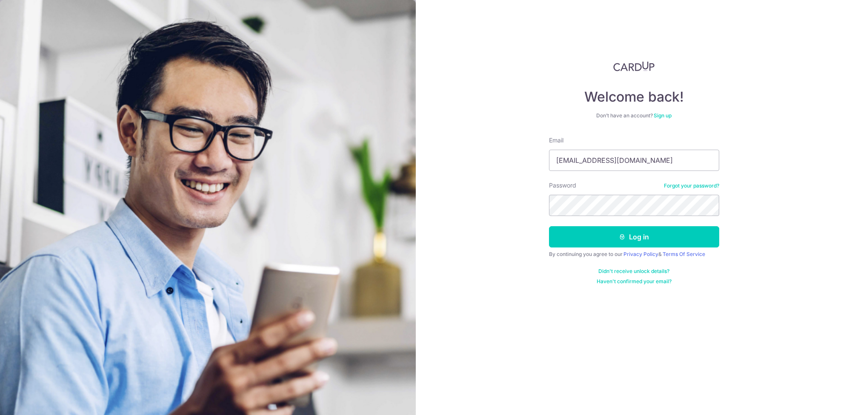
type input "[EMAIL_ADDRESS][DOMAIN_NAME]"
click at [583, 188] on div "Password Forgot your password?" at bounding box center [634, 198] width 170 height 35
click at [641, 239] on button "Log in" at bounding box center [634, 236] width 170 height 21
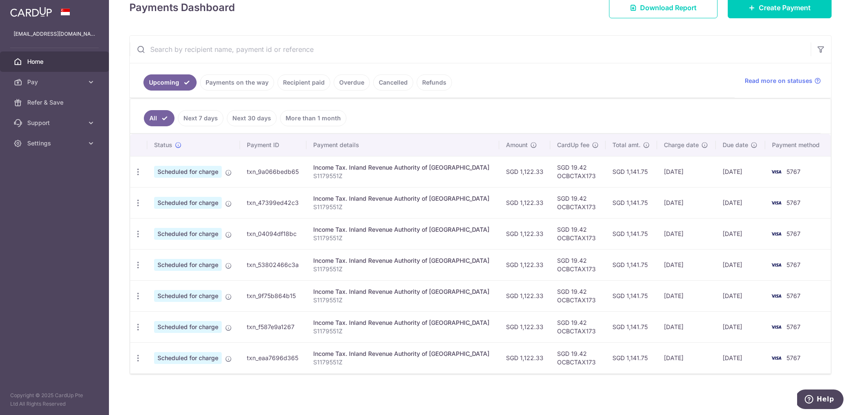
scroll to position [129, 0]
click at [310, 83] on link "Recipient paid" at bounding box center [303, 82] width 53 height 16
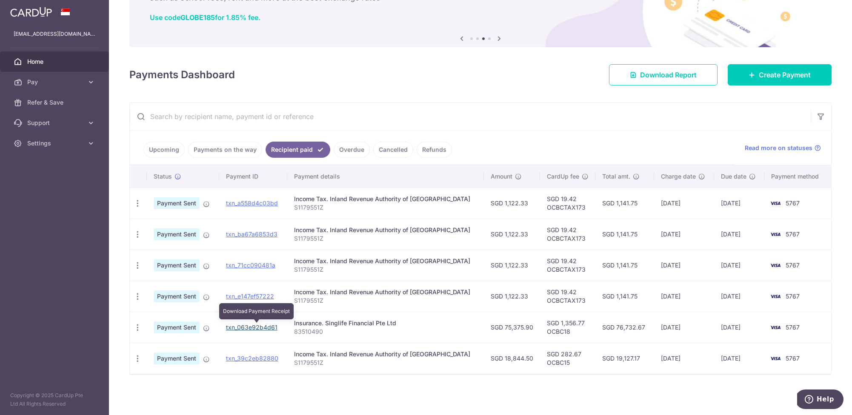
scroll to position [60, 0]
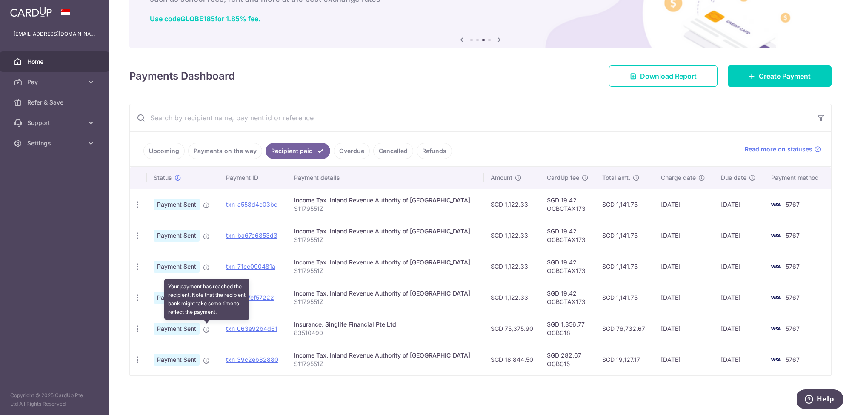
click at [205, 327] on icon at bounding box center [206, 329] width 7 height 7
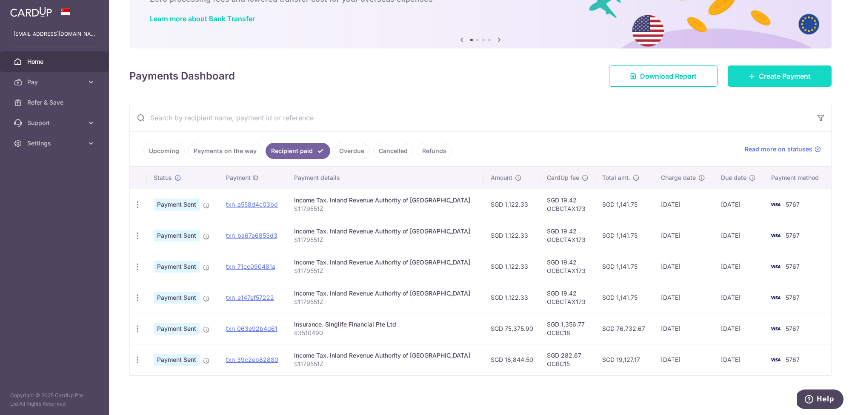
click at [755, 72] on link "Create Payment" at bounding box center [779, 76] width 104 height 21
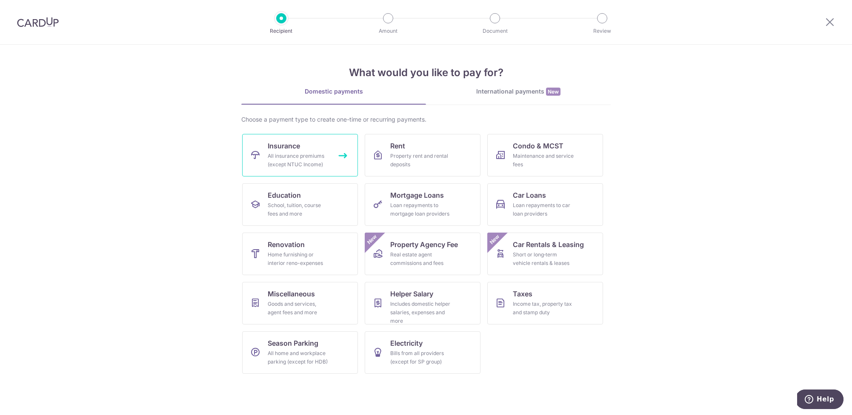
click at [292, 151] on link "Insurance All insurance premiums (except NTUC Income)" at bounding box center [300, 155] width 116 height 43
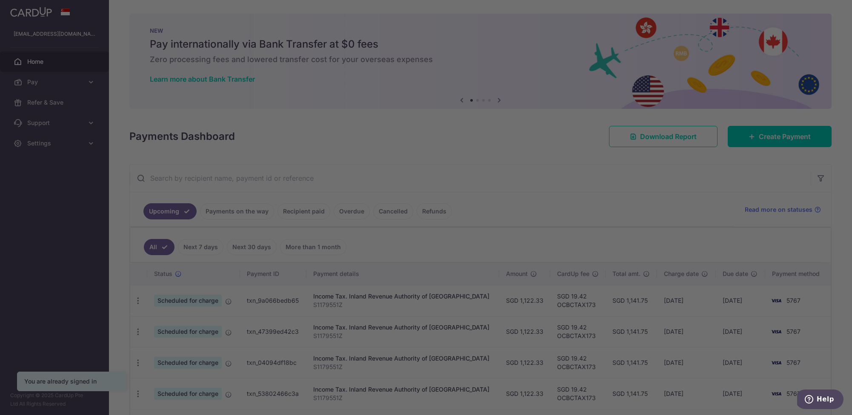
click at [51, 76] on div at bounding box center [430, 209] width 860 height 419
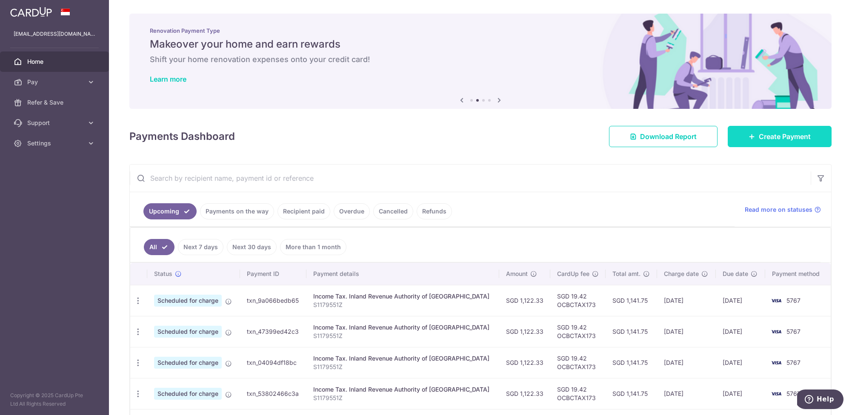
click at [779, 135] on span "Create Payment" at bounding box center [784, 136] width 52 height 10
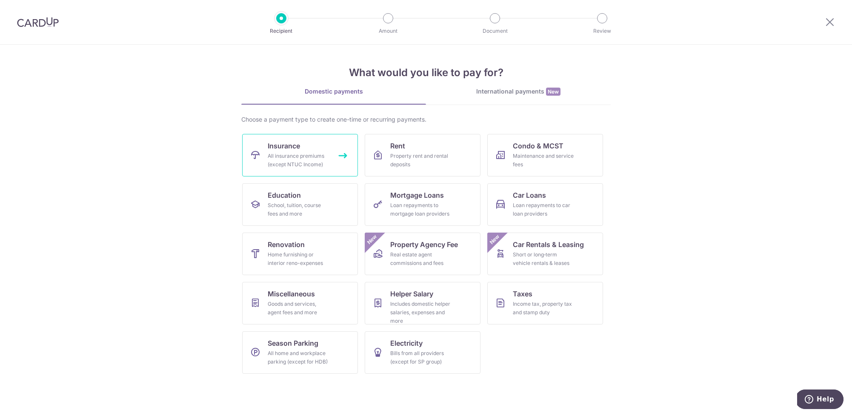
click at [289, 153] on div "All insurance premiums (except NTUC Income)" at bounding box center [298, 160] width 61 height 17
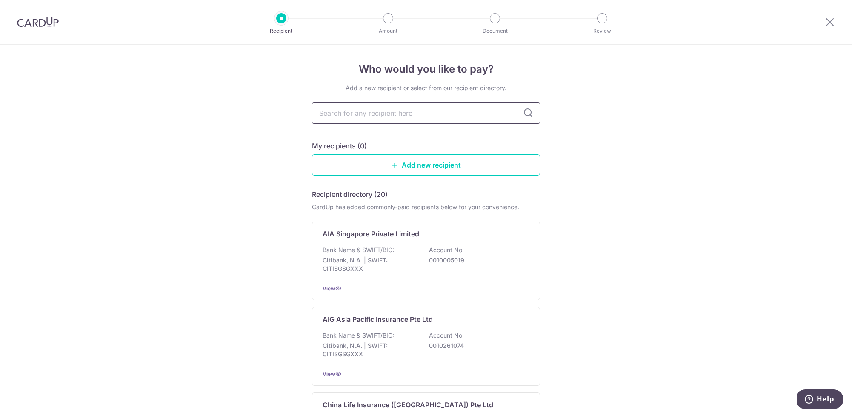
click at [481, 109] on input "text" at bounding box center [426, 113] width 228 height 21
click at [529, 112] on icon at bounding box center [528, 113] width 10 height 10
click at [427, 165] on link "Add new recipient" at bounding box center [426, 164] width 228 height 21
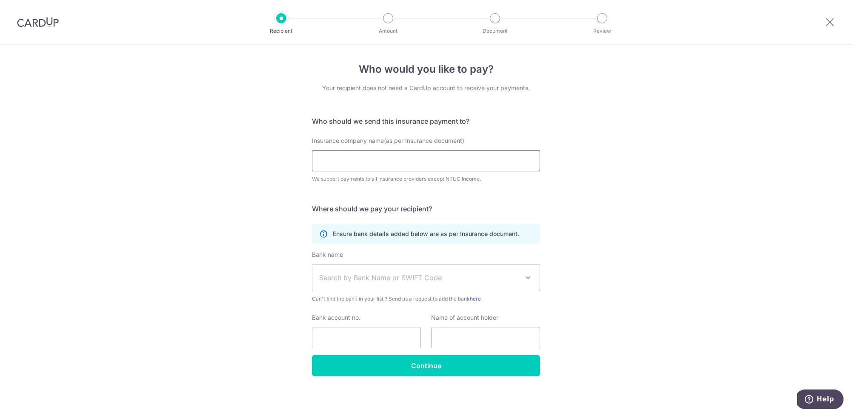
click at [410, 161] on input "Insurance company name(as per Insurance document)" at bounding box center [426, 160] width 228 height 21
type input "singlife"
click at [435, 197] on form "Who should we send this insurance payment to? Insurance company name(as per Ins…" at bounding box center [426, 246] width 228 height 260
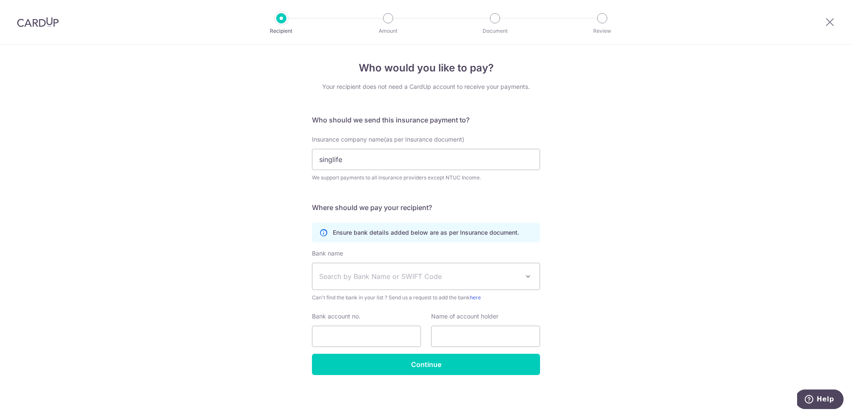
click at [372, 183] on div "Insurance company name(as per Insurance document) singlife We support payments …" at bounding box center [426, 163] width 238 height 57
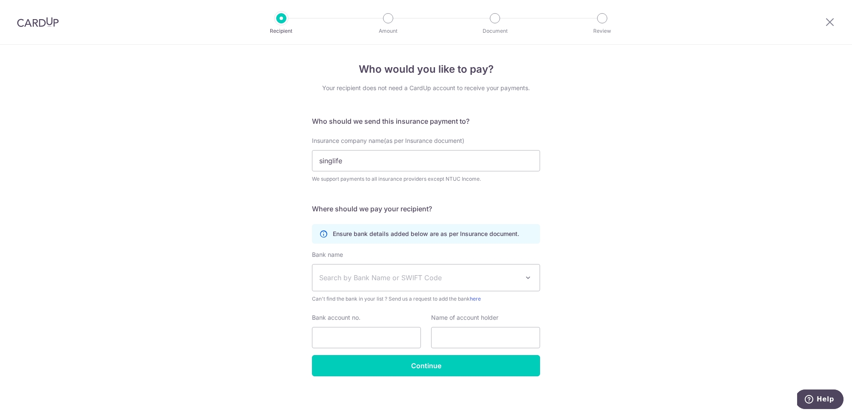
scroll to position [1, 0]
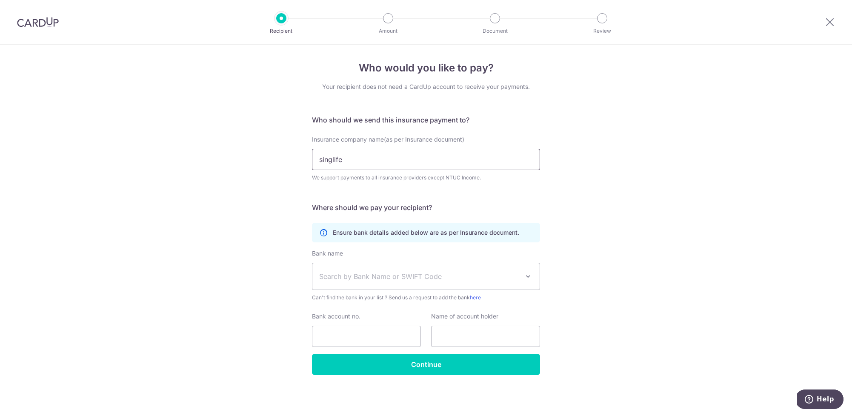
drag, startPoint x: 358, startPoint y: 167, endPoint x: 316, endPoint y: 159, distance: 42.8
click at [316, 159] on input "singlife" at bounding box center [426, 159] width 228 height 21
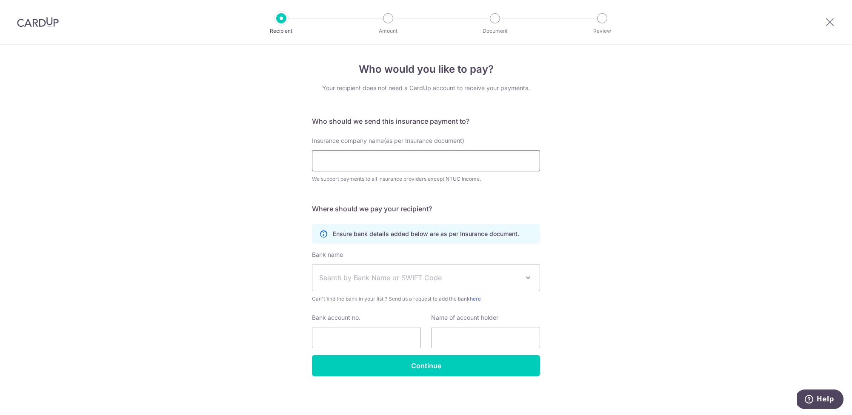
scroll to position [0, 0]
click at [374, 159] on input "Insurance company name(as per Insurance document)" at bounding box center [426, 160] width 228 height 21
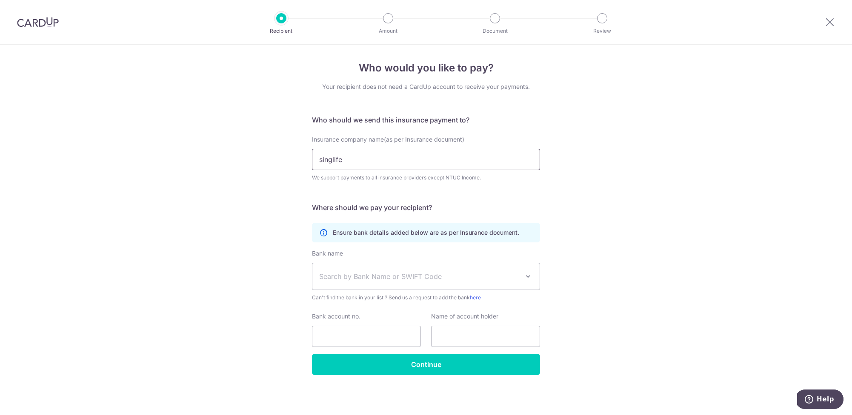
scroll to position [1, 0]
click at [322, 160] on input "singlife insurance" at bounding box center [426, 159] width 228 height 21
click button "Submit Request" at bounding box center [0, 0] width 0 height 0
type input "Singlife insurance"
click at [511, 213] on form "Who should we send this insurance payment to? Insurance company name(as per Ins…" at bounding box center [426, 245] width 228 height 260
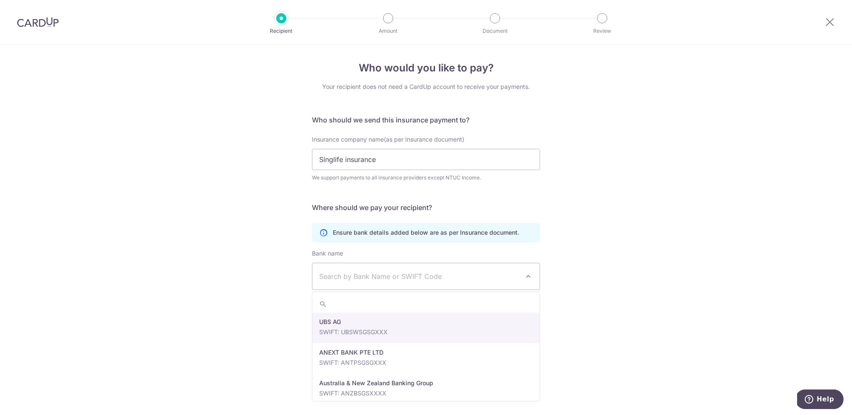
click at [349, 274] on span "Search by Bank Name or SWIFT Code" at bounding box center [419, 276] width 200 height 10
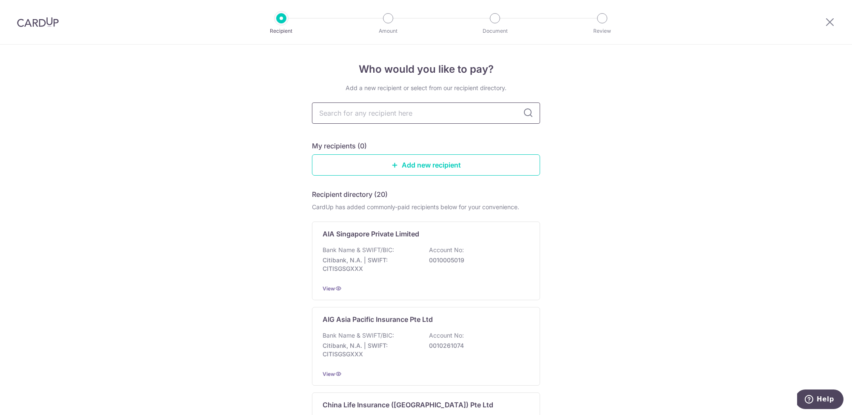
click at [453, 111] on input "text" at bounding box center [426, 113] width 228 height 21
type input "Singlife financial pte ltd"
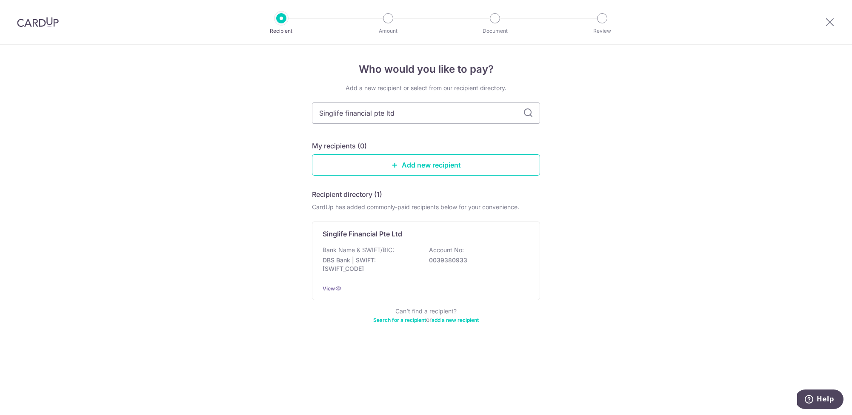
click at [530, 113] on icon at bounding box center [528, 113] width 10 height 10
click at [372, 234] on p "Singlife Financial Pte Ltd" at bounding box center [362, 234] width 80 height 10
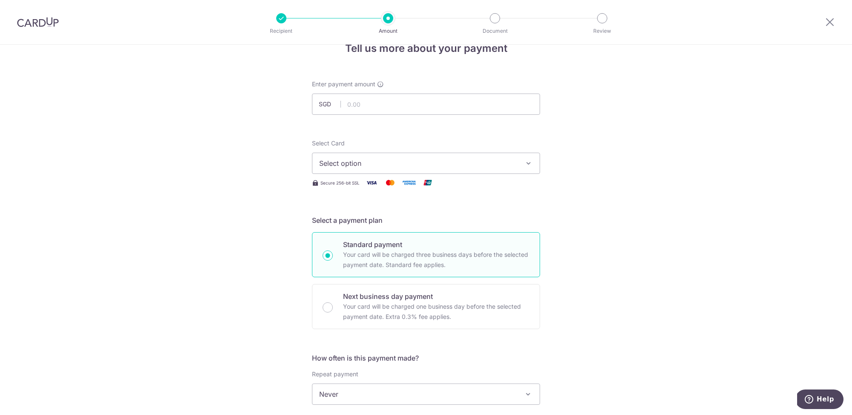
scroll to position [11, 0]
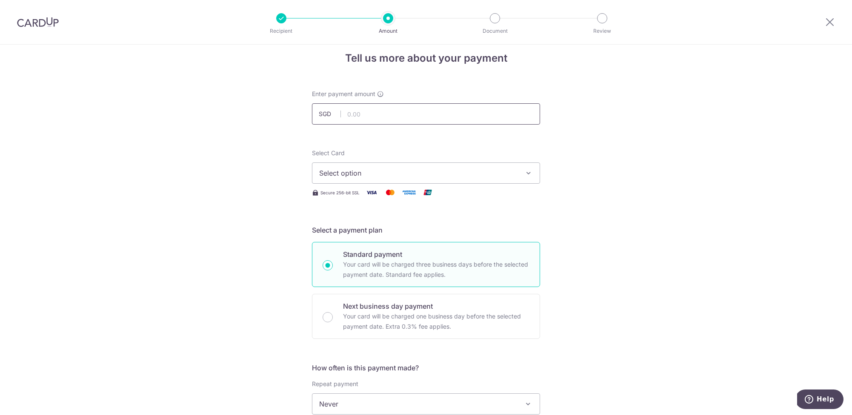
click at [363, 105] on input "text" at bounding box center [426, 113] width 228 height 21
type input "75,375.90"
click at [359, 169] on span "Select option" at bounding box center [418, 171] width 198 height 10
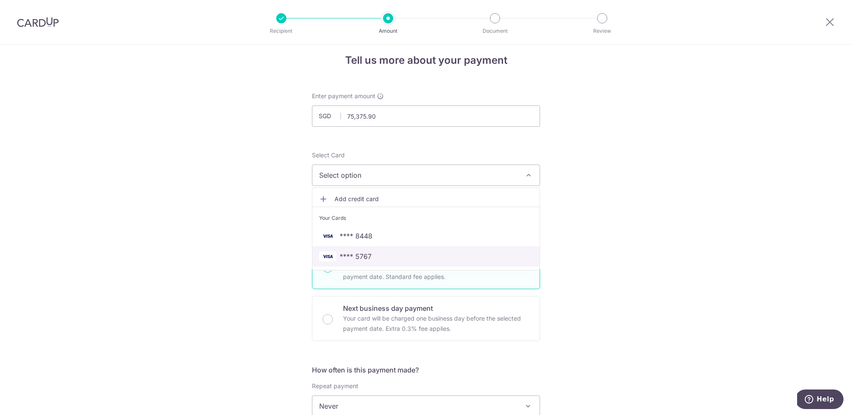
scroll to position [11, 0]
click at [367, 256] on span "**** 5767" at bounding box center [355, 255] width 32 height 10
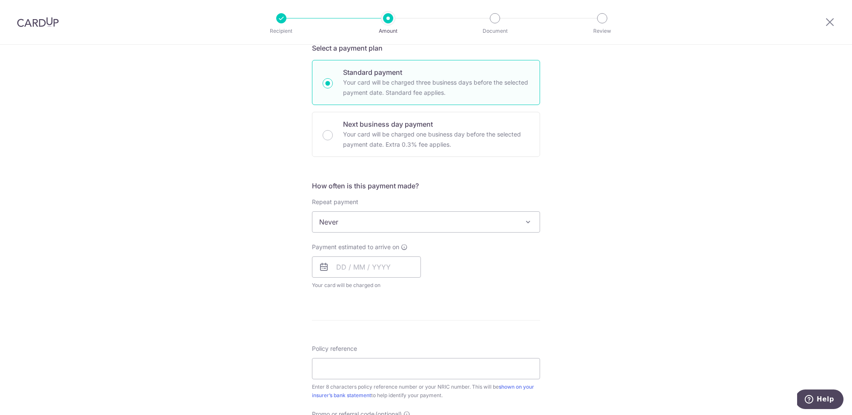
scroll to position [199, 0]
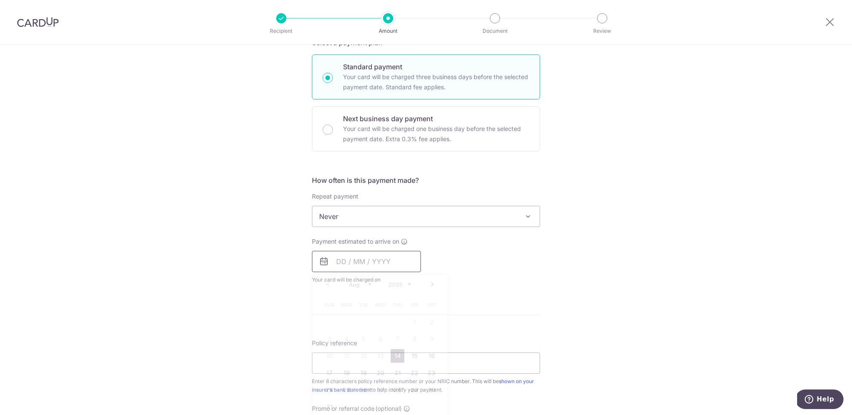
click at [346, 265] on input "text" at bounding box center [366, 261] width 109 height 21
click at [398, 387] on link "28" at bounding box center [397, 390] width 14 height 14
type input "[DATE]"
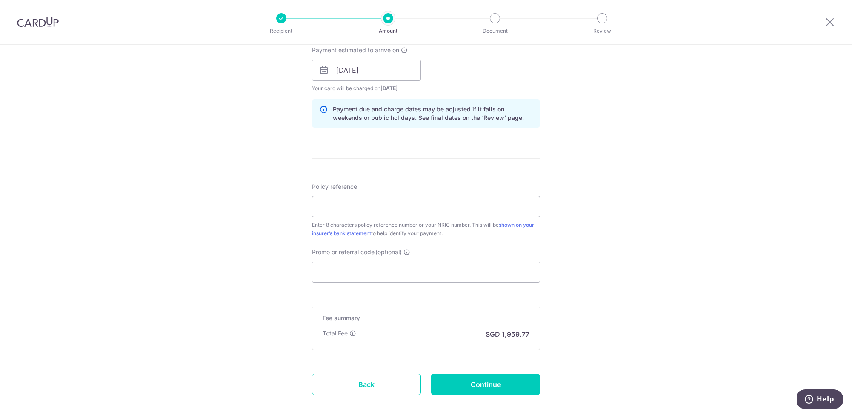
scroll to position [390, 0]
click at [343, 205] on input "Policy reference" at bounding box center [426, 206] width 228 height 21
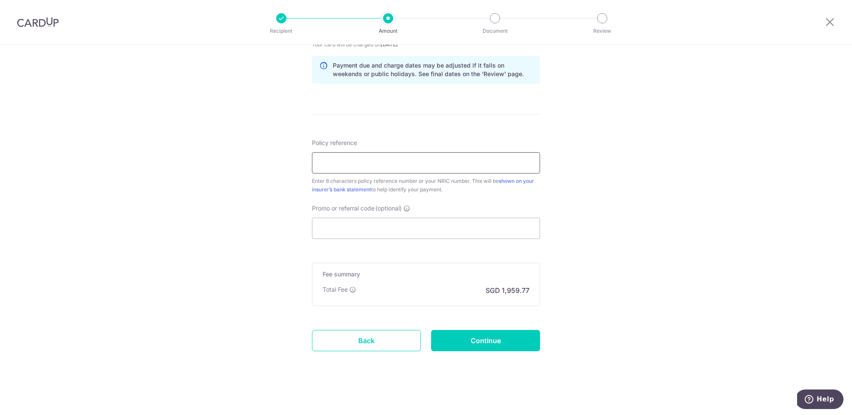
scroll to position [434, 0]
click at [371, 229] on input "Promo or referral code (optional)" at bounding box center [426, 228] width 228 height 21
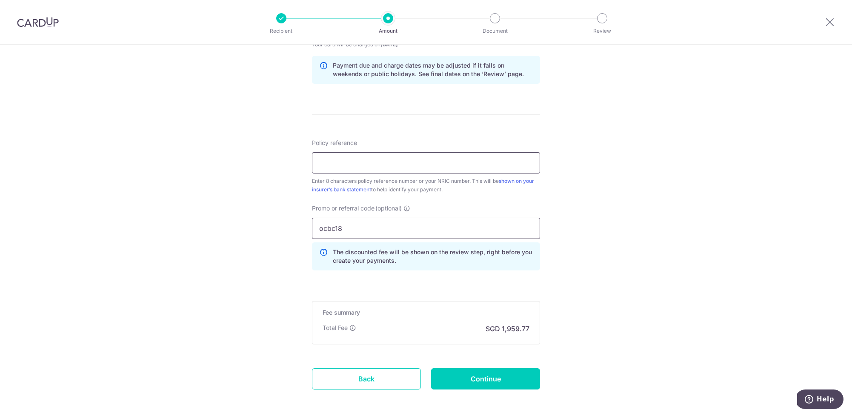
type input "ocbc18"
click at [352, 163] on input "Policy reference" at bounding box center [426, 162] width 228 height 21
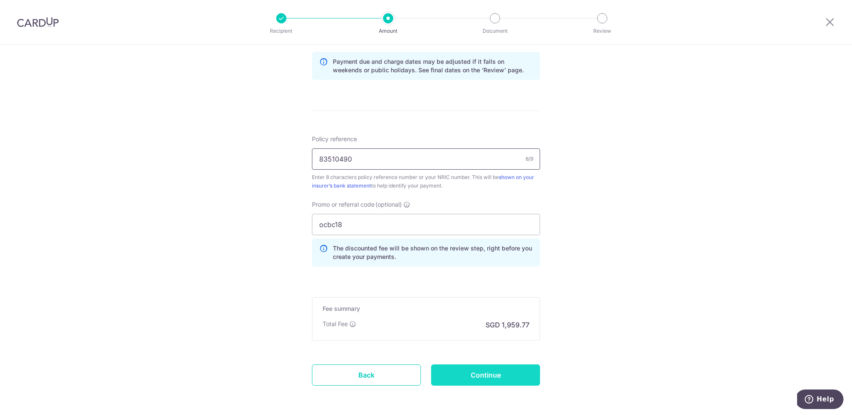
type input "83510490"
click at [489, 371] on input "Continue" at bounding box center [485, 375] width 109 height 21
type input "Create Schedule"
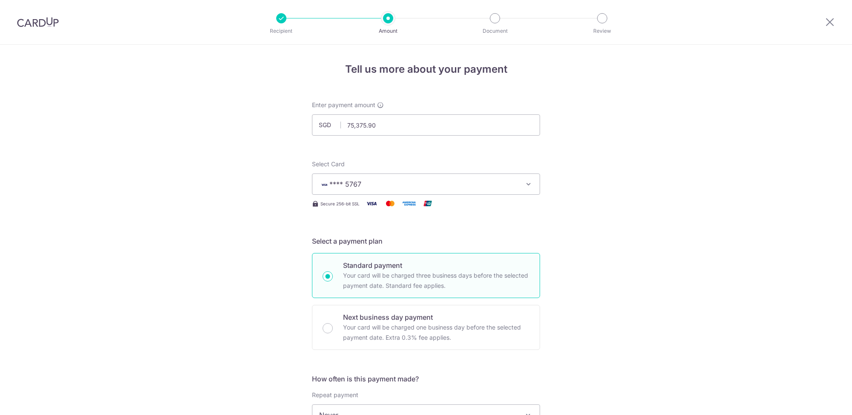
scroll to position [484, 0]
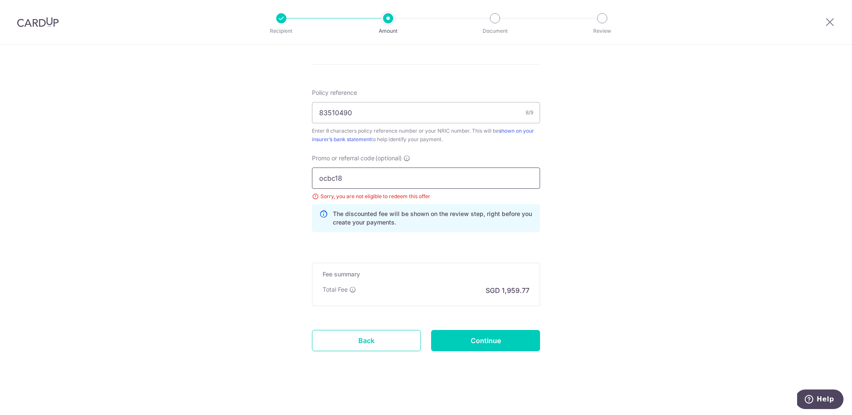
click at [359, 174] on input "ocbc18" at bounding box center [426, 178] width 228 height 21
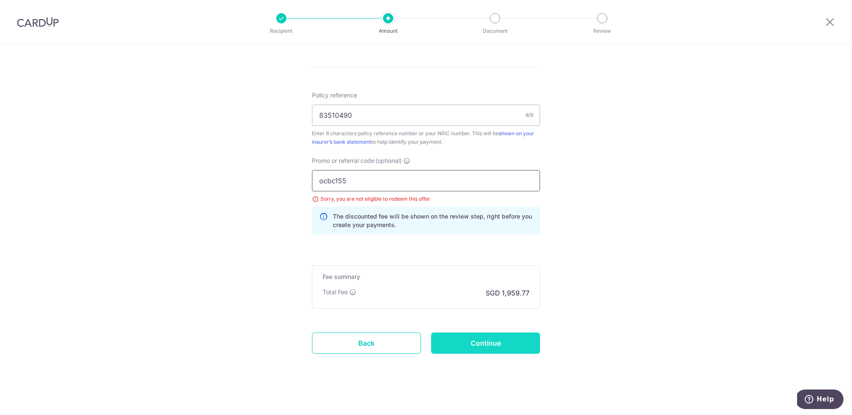
type input "ocbc155"
click at [473, 347] on input "Continue" at bounding box center [485, 343] width 109 height 21
type input "Update Schedule"
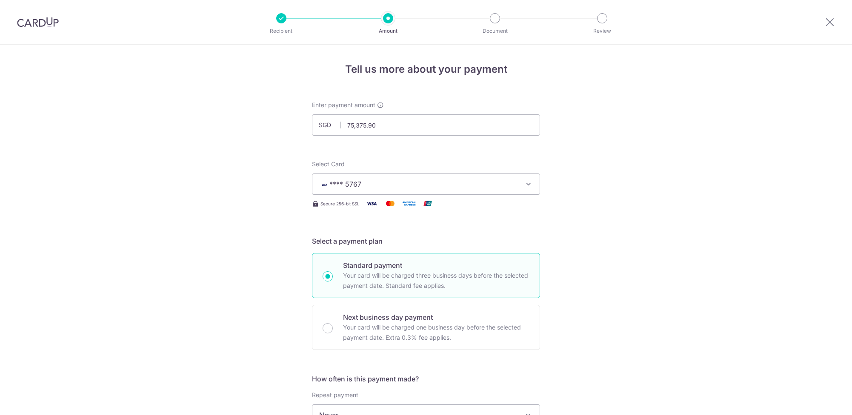
scroll to position [484, 0]
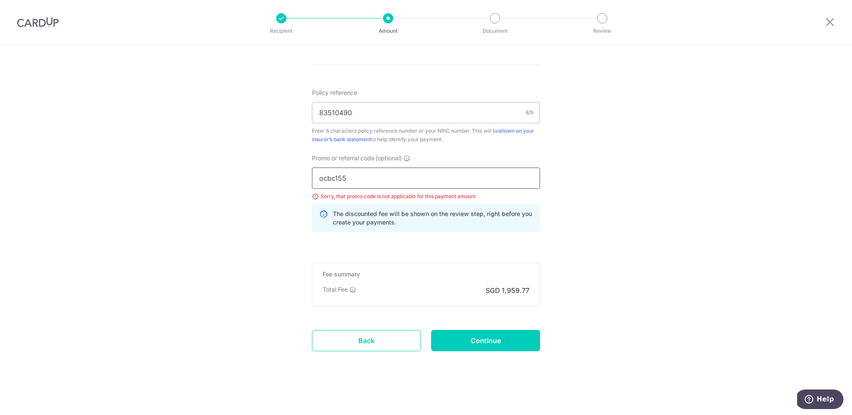
click at [360, 179] on input "ocbc155" at bounding box center [426, 178] width 228 height 21
type input "o"
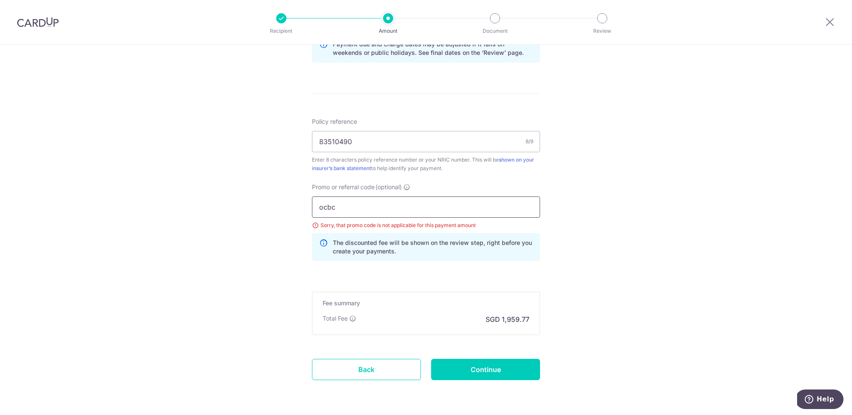
scroll to position [465, 0]
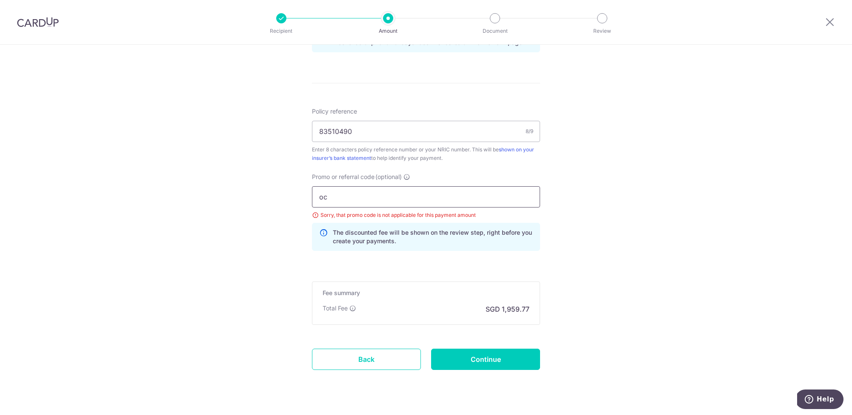
type input "o"
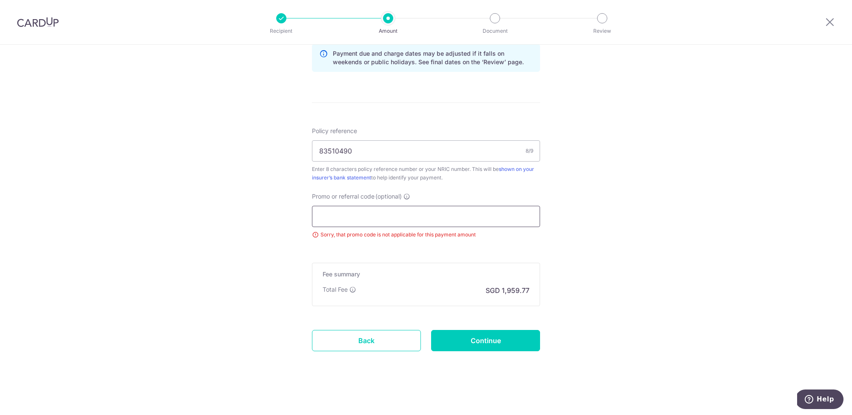
scroll to position [446, 0]
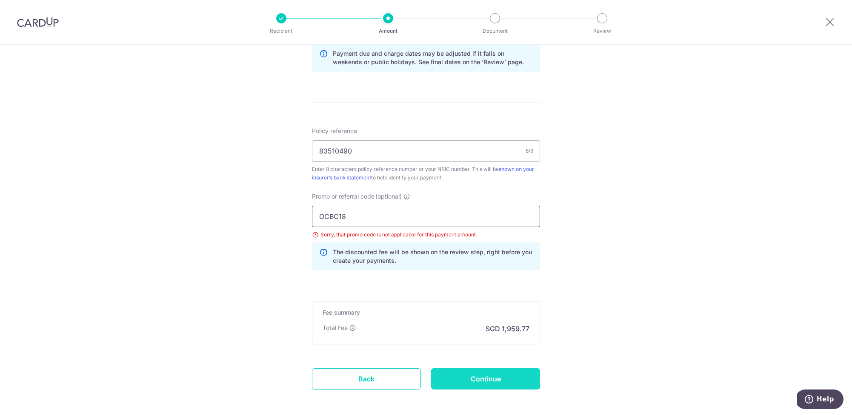
type input "OCBC18"
click at [491, 378] on input "Continue" at bounding box center [485, 378] width 109 height 21
type input "Update Schedule"
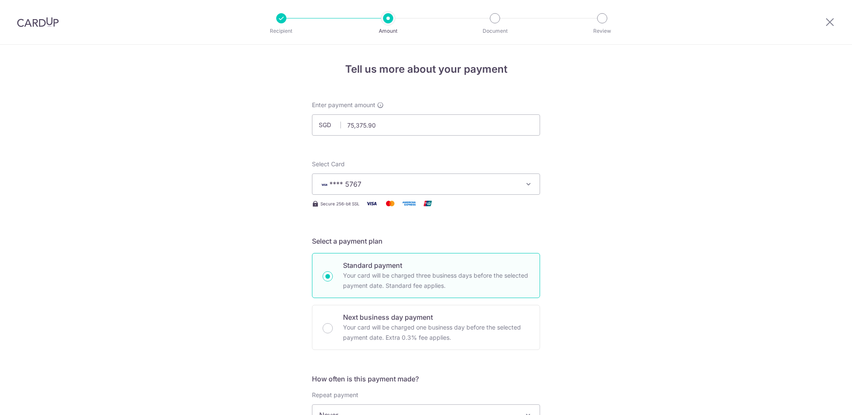
scroll to position [484, 0]
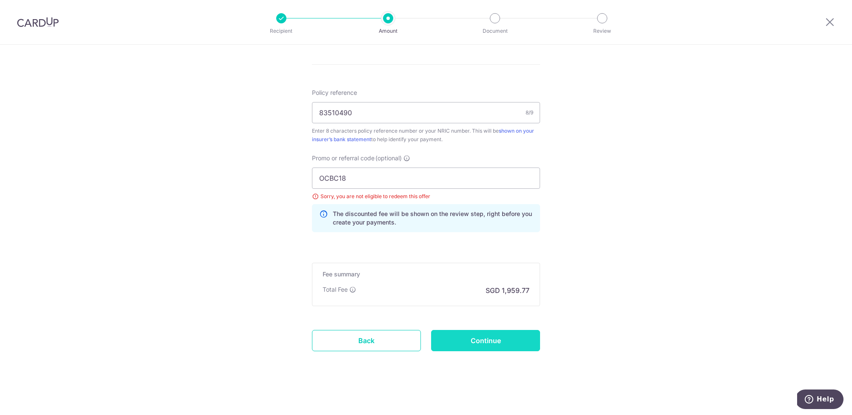
click at [492, 343] on input "Continue" at bounding box center [485, 340] width 109 height 21
type input "Update Schedule"
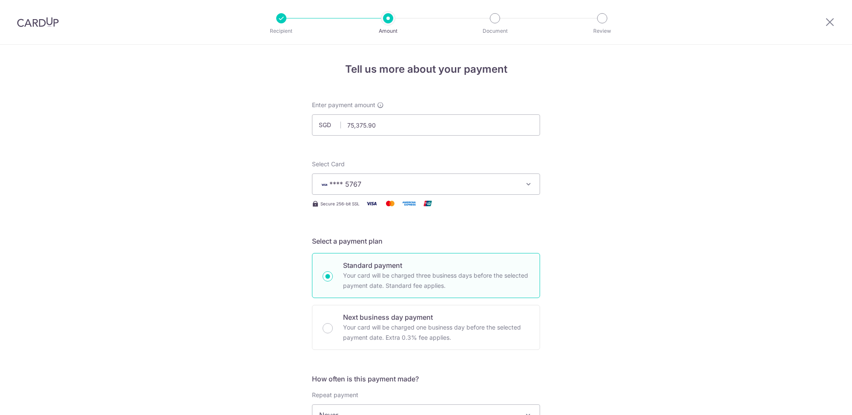
scroll to position [484, 0]
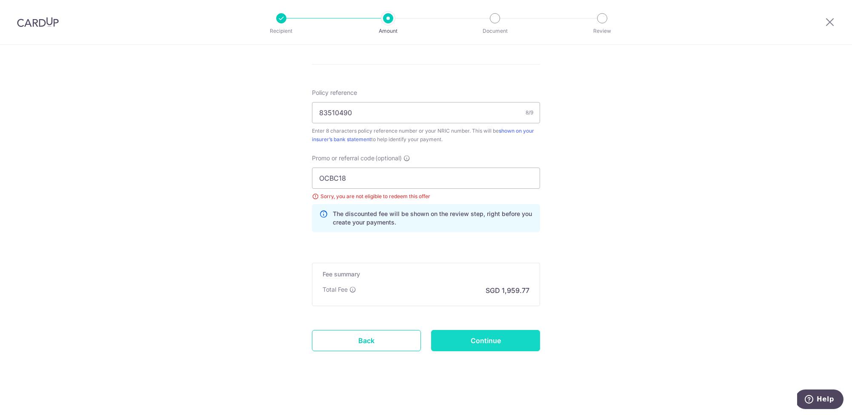
click at [487, 332] on input "Continue" at bounding box center [485, 340] width 109 height 21
type input "Update Schedule"
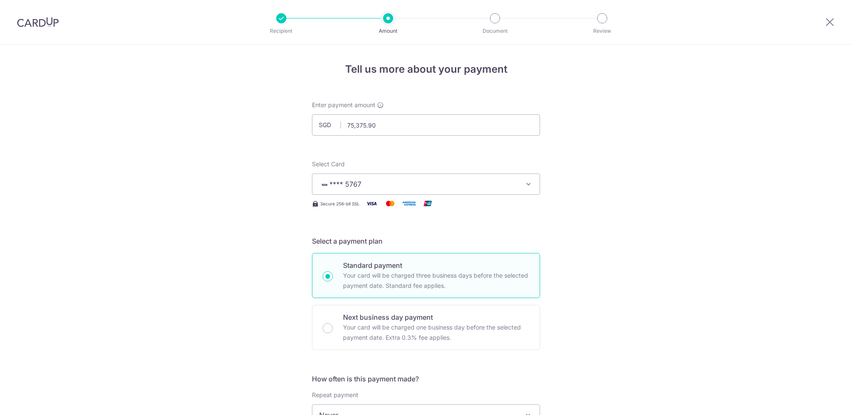
scroll to position [484, 0]
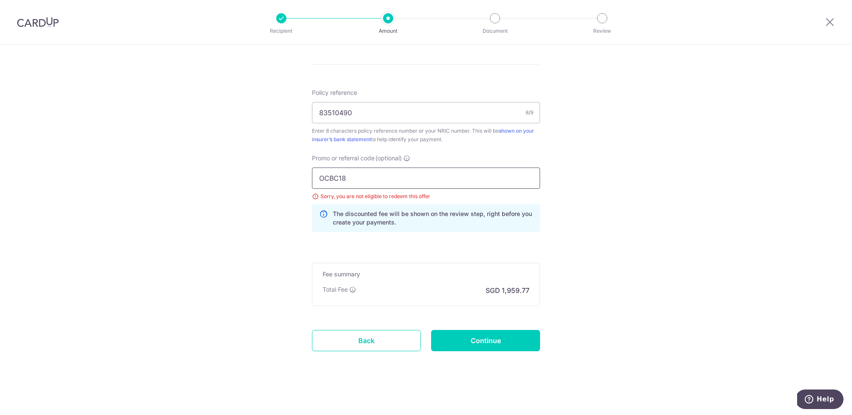
click at [353, 175] on input "OCBC18" at bounding box center [426, 178] width 228 height 21
click at [355, 174] on input "OCBC18" at bounding box center [426, 178] width 228 height 21
click at [282, 16] on div at bounding box center [281, 18] width 10 height 10
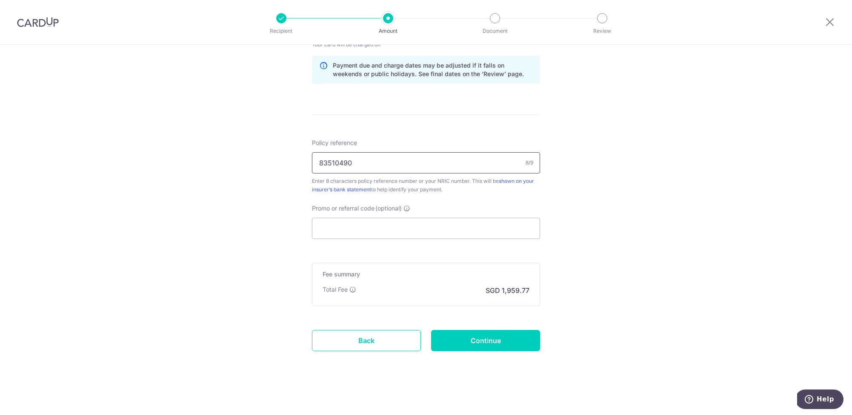
scroll to position [434, 0]
click at [373, 224] on input "Promo or referral code (optional)" at bounding box center [426, 228] width 228 height 21
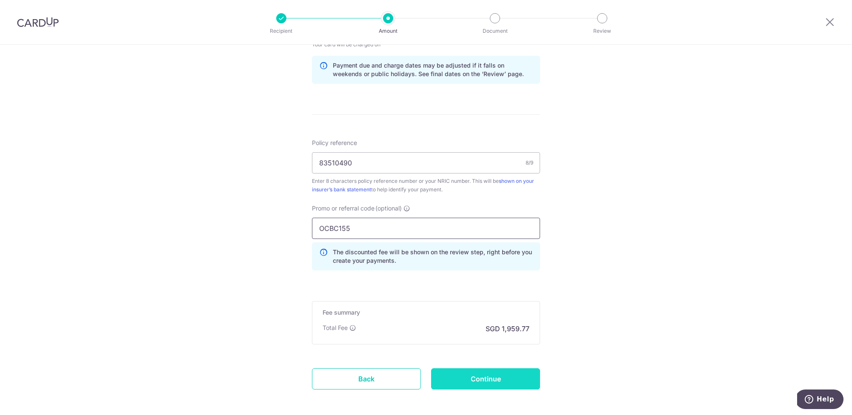
type input "OCBC155"
click at [502, 374] on input "Continue" at bounding box center [485, 378] width 109 height 21
type input "Update Schedule"
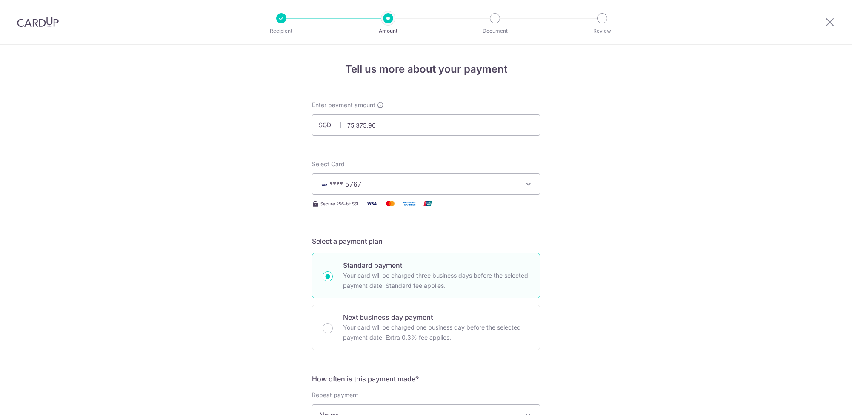
scroll to position [484, 0]
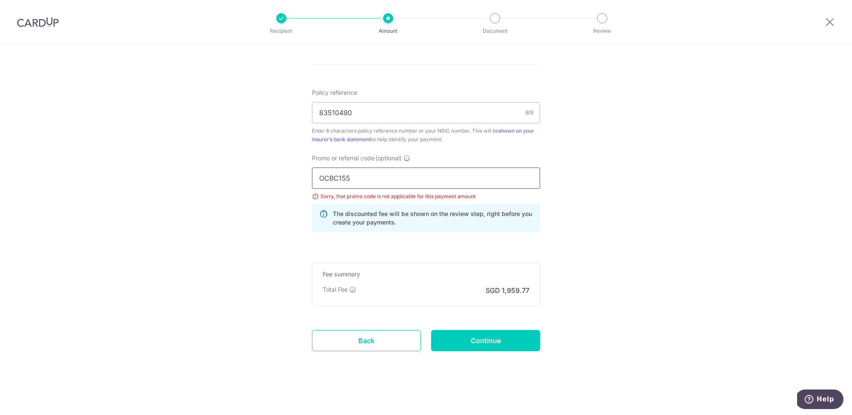
drag, startPoint x: 358, startPoint y: 182, endPoint x: 339, endPoint y: 182, distance: 18.7
click at [339, 182] on input "OCBC155" at bounding box center [426, 178] width 228 height 21
type input "OCBC18"
click at [507, 342] on input "Continue" at bounding box center [485, 340] width 109 height 21
type input "Update Schedule"
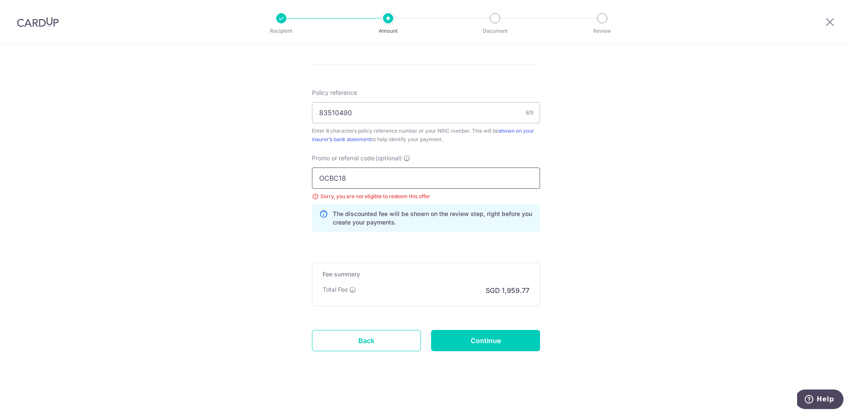
drag, startPoint x: 369, startPoint y: 173, endPoint x: 296, endPoint y: 170, distance: 73.2
drag, startPoint x: 351, startPoint y: 176, endPoint x: 351, endPoint y: 171, distance: 5.1
click at [311, 173] on div "Promo or referral code (optional) OCBC18 Sorry, you are not eligible to redeem …" at bounding box center [426, 196] width 238 height 85
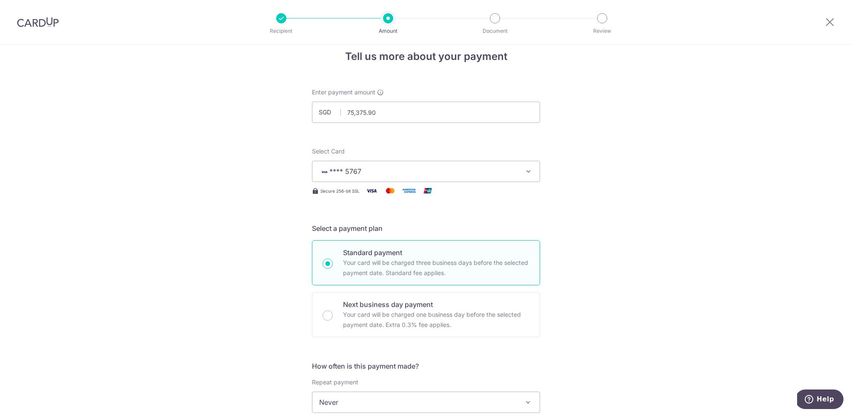
scroll to position [24, 0]
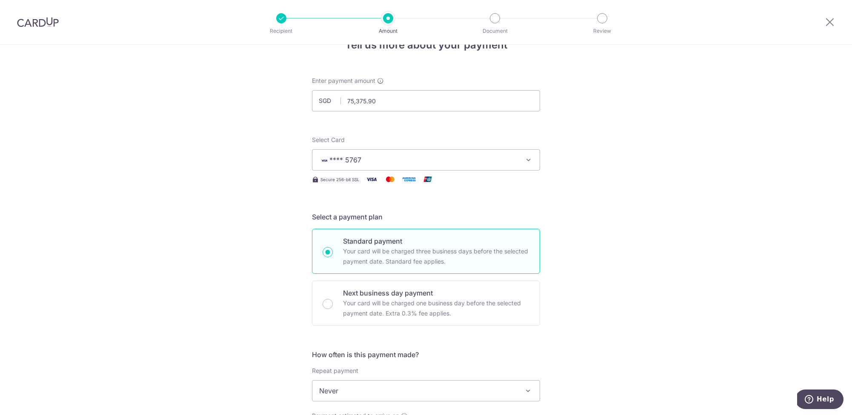
drag, startPoint x: 821, startPoint y: 392, endPoint x: 1617, endPoint y: 782, distance: 886.5
click at [821, 392] on button "Help" at bounding box center [819, 400] width 48 height 20
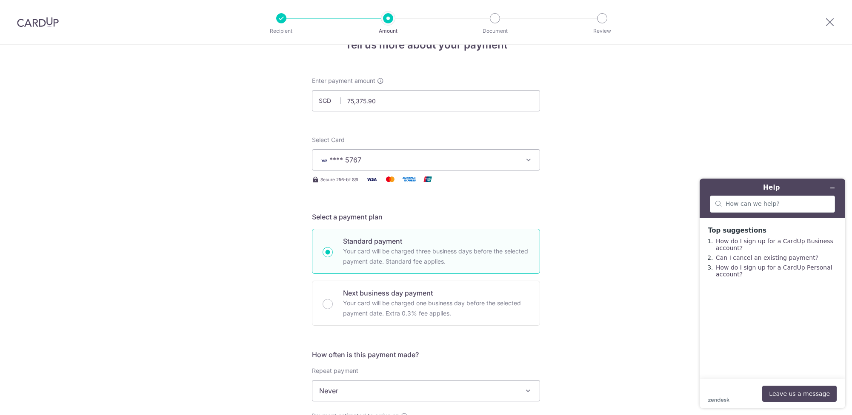
scroll to position [0, 0]
click at [766, 206] on input "search" at bounding box center [777, 204] width 104 height 8
type input "WHY I CANT USE A PROMO CODE"
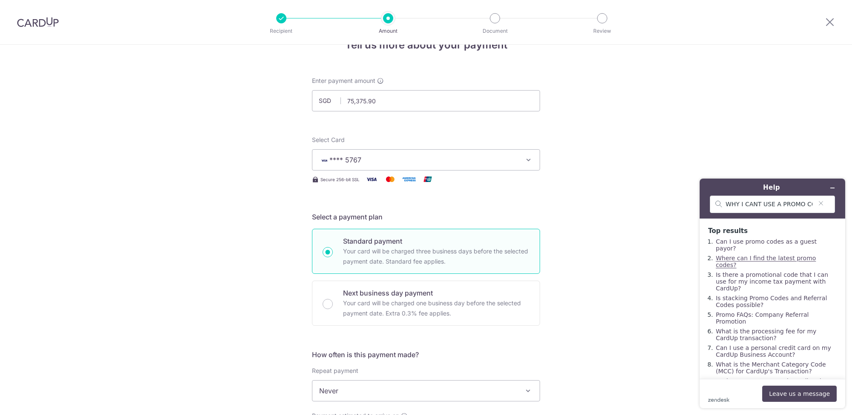
click at [758, 255] on link "Where can I find the latest promo codes?" at bounding box center [765, 262] width 100 height 14
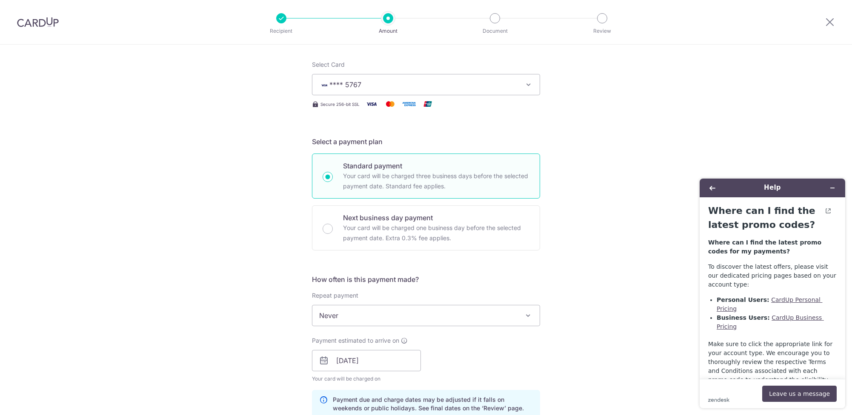
scroll to position [109, 0]
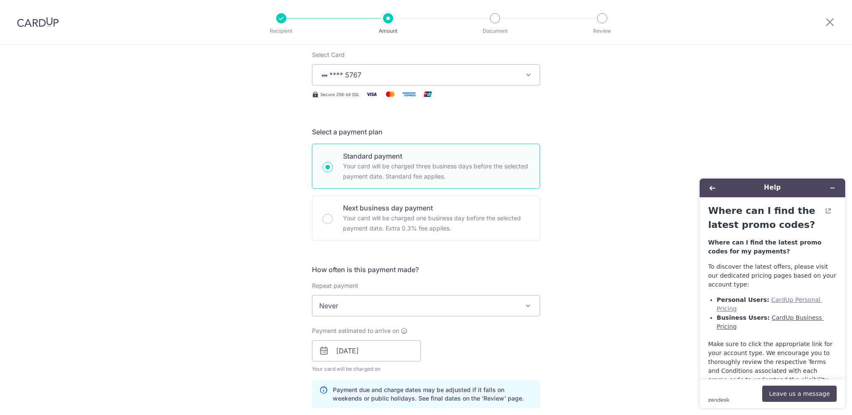
click at [807, 299] on link "CardUp Personal Pricing" at bounding box center [769, 304] width 106 height 16
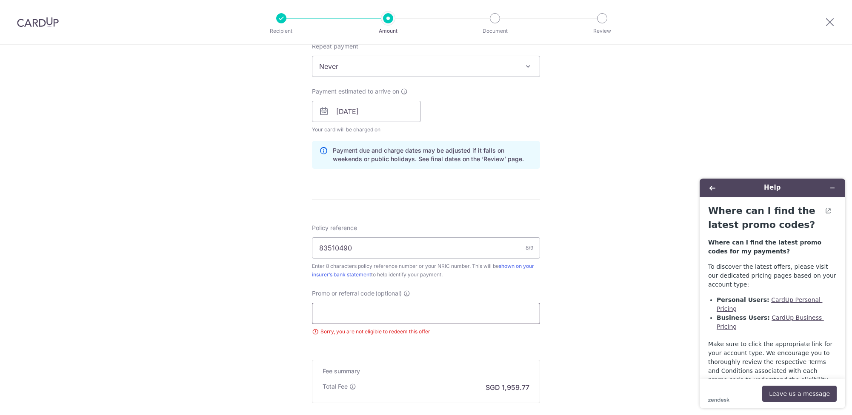
scroll to position [373, 0]
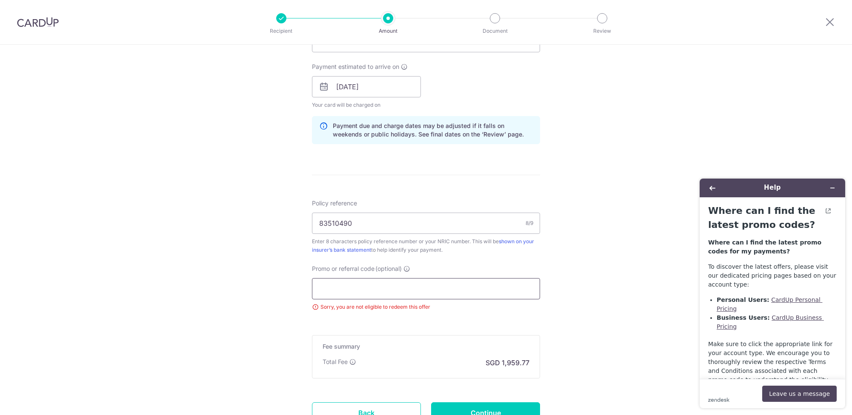
click at [353, 288] on input "Promo or referral code (optional)" at bounding box center [426, 288] width 228 height 21
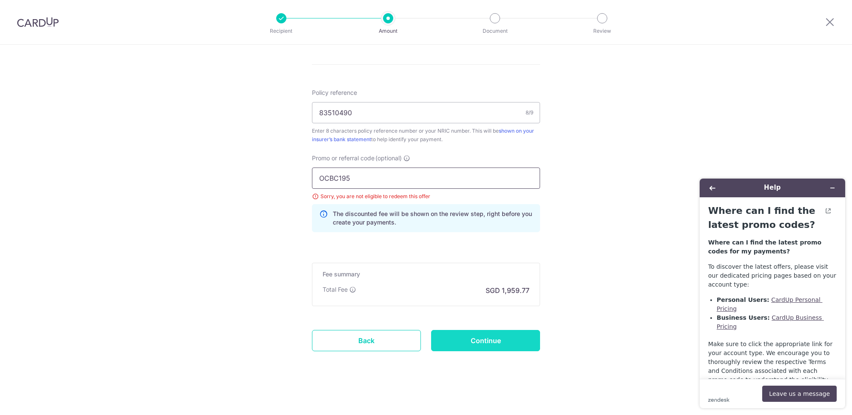
scroll to position [484, 0]
type input "OCBC195"
click at [487, 343] on input "Continue" at bounding box center [485, 340] width 109 height 21
type input "Update Schedule"
click at [830, 189] on icon "Minimise widget" at bounding box center [832, 188] width 6 height 6
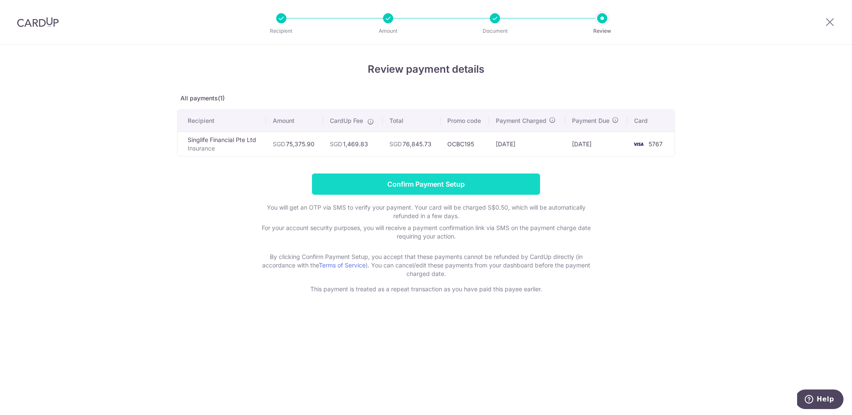
click at [428, 183] on input "Confirm Payment Setup" at bounding box center [426, 184] width 228 height 21
